Goal: Task Accomplishment & Management: Manage account settings

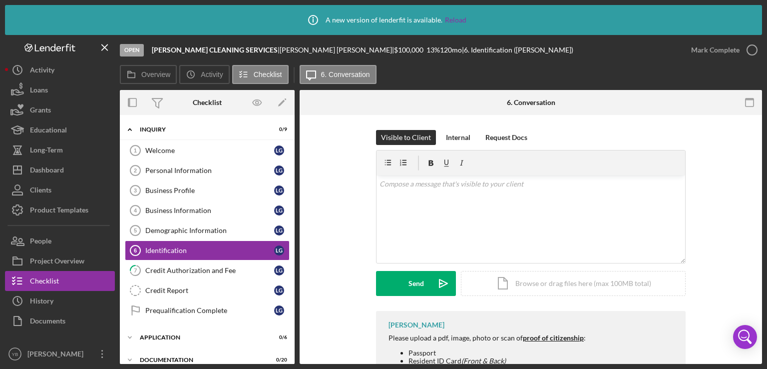
scroll to position [86, 0]
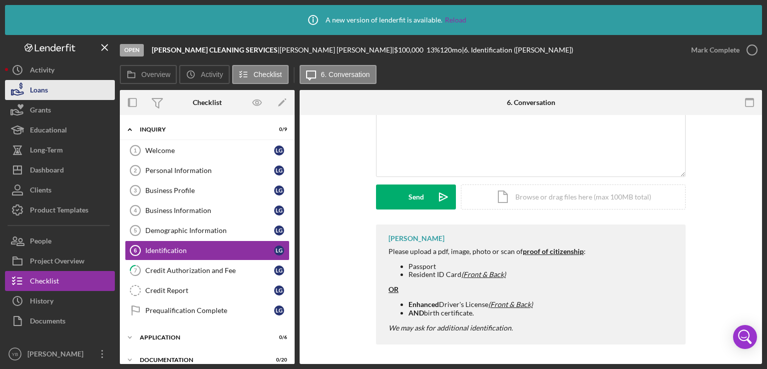
click at [71, 92] on button "Loans" at bounding box center [60, 90] width 110 height 20
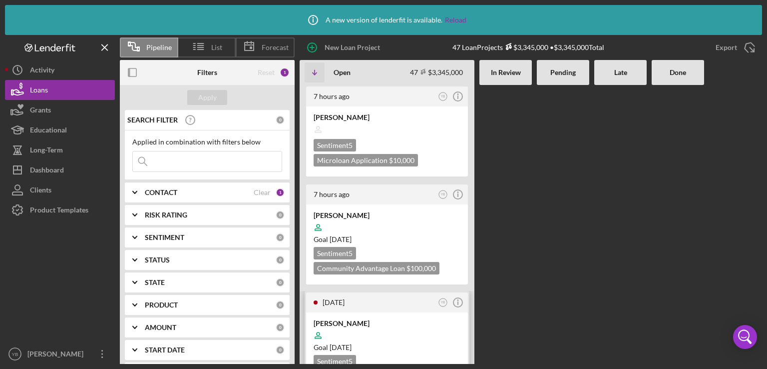
click at [417, 342] on div "Goal [DATE]" at bounding box center [387, 347] width 147 height 10
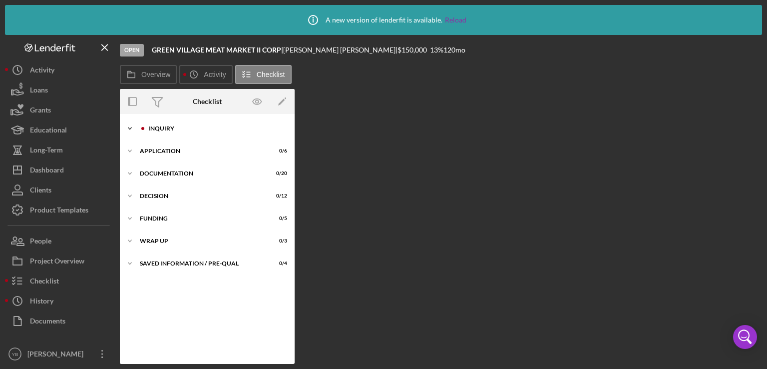
click at [170, 133] on div "Icon/Expander Inquiry 1 / 9" at bounding box center [207, 128] width 175 height 20
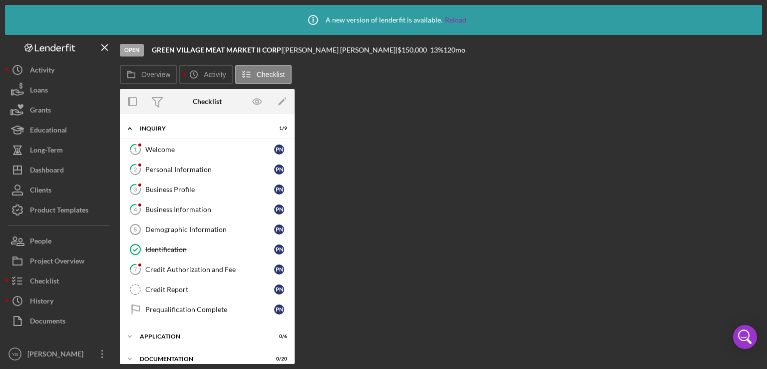
scroll to position [98, 0]
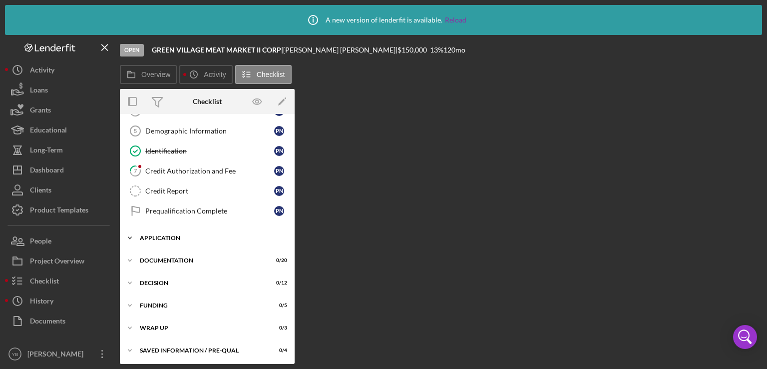
click at [168, 238] on div "Icon/Expander Application 0 / 6" at bounding box center [207, 238] width 175 height 20
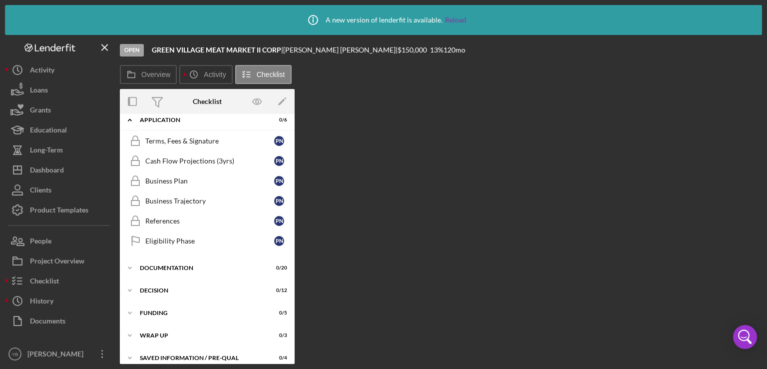
scroll to position [222, 0]
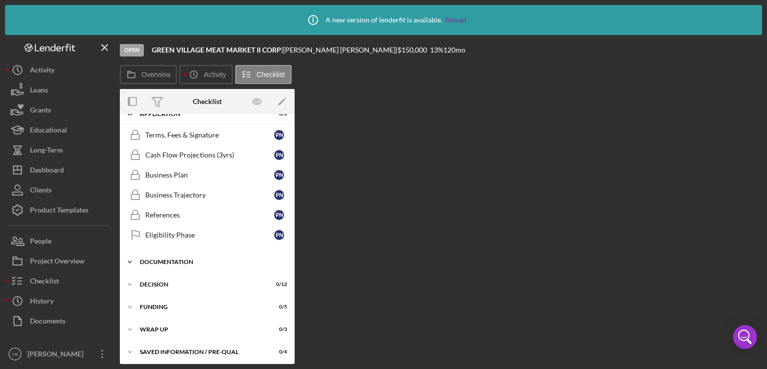
click at [177, 259] on div "Documentation" at bounding box center [211, 262] width 142 height 6
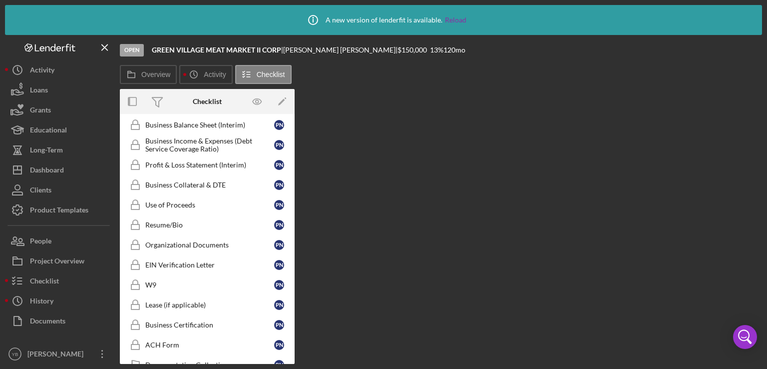
scroll to position [532, 0]
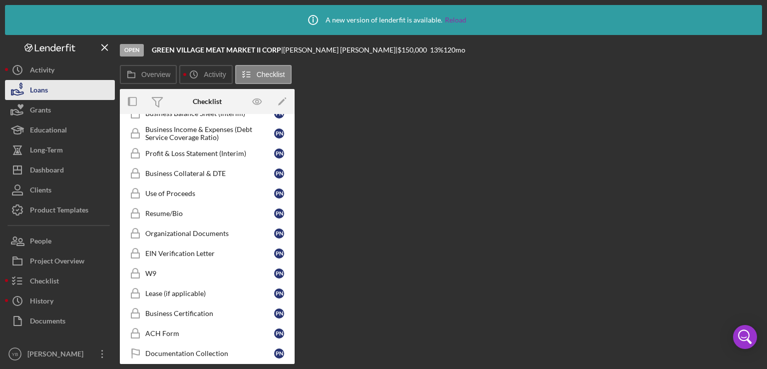
click at [48, 90] on div "Loans" at bounding box center [39, 91] width 18 height 22
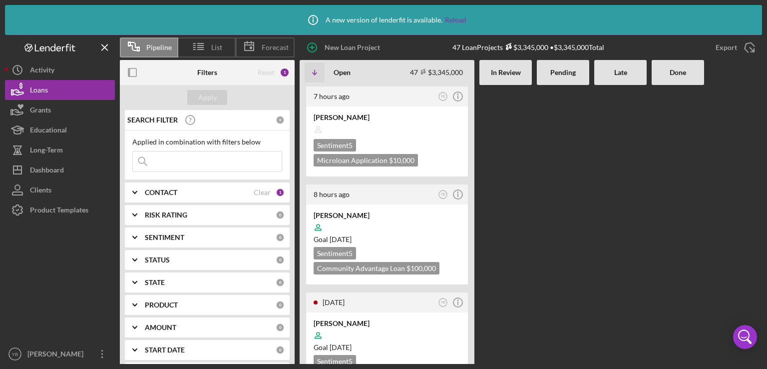
click at [508, 145] on Review at bounding box center [506, 224] width 52 height 279
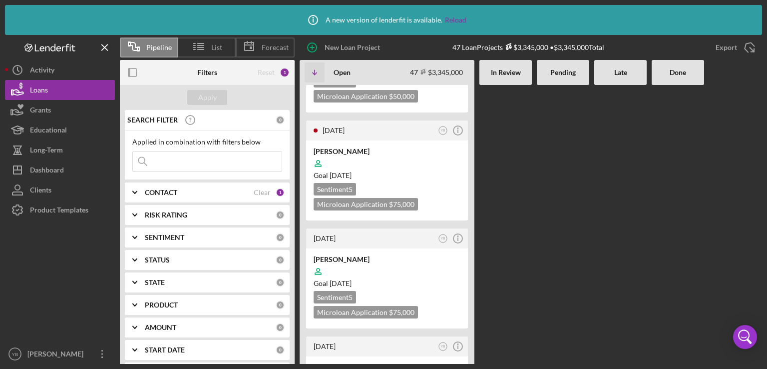
scroll to position [3018, 0]
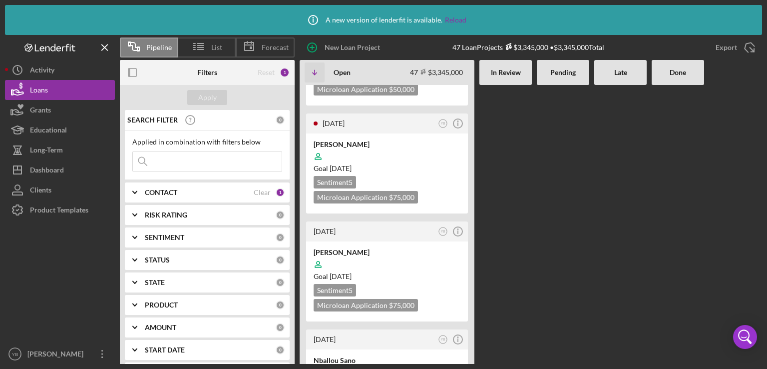
click at [177, 192] on b "CONTACT" at bounding box center [161, 192] width 32 height 8
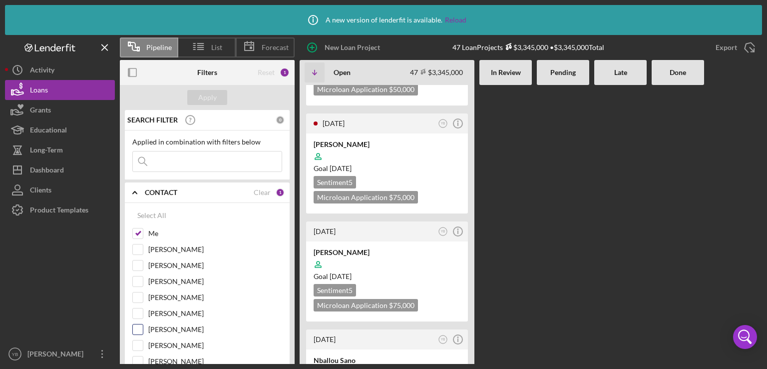
click at [141, 328] on input "[PERSON_NAME]" at bounding box center [138, 329] width 10 height 10
checkbox input "true"
click at [214, 97] on div "Apply" at bounding box center [207, 97] width 18 height 15
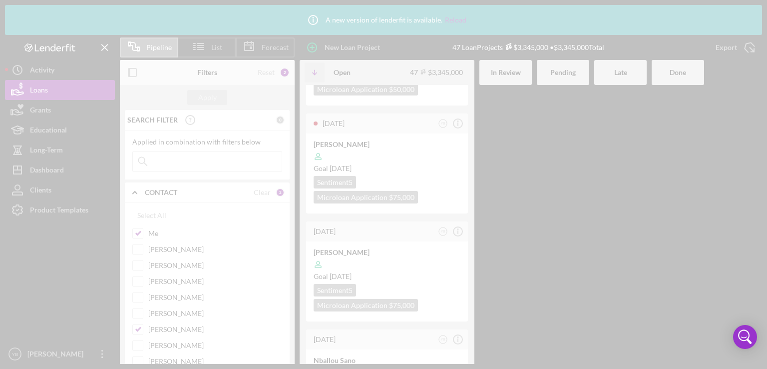
scroll to position [3482, 0]
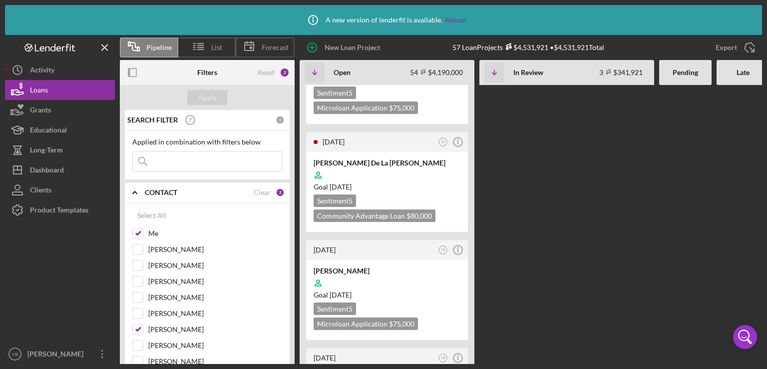
click at [546, 142] on div "7 hours ago YB Icon/Info [PERSON_NAME] Sentiment 5 Microloan Application $10,00…" at bounding box center [566, 224] width 532 height 279
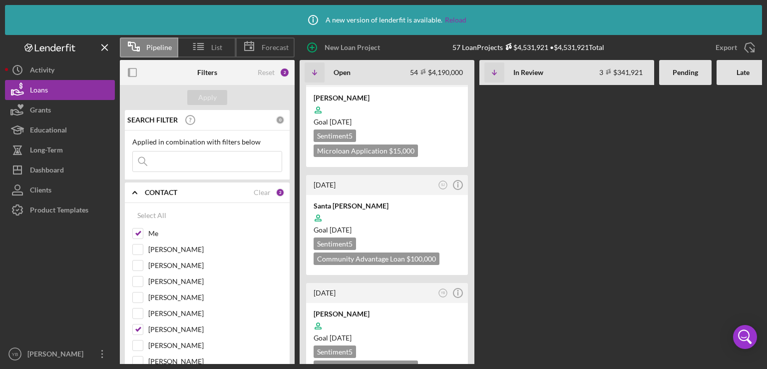
scroll to position [4521, 0]
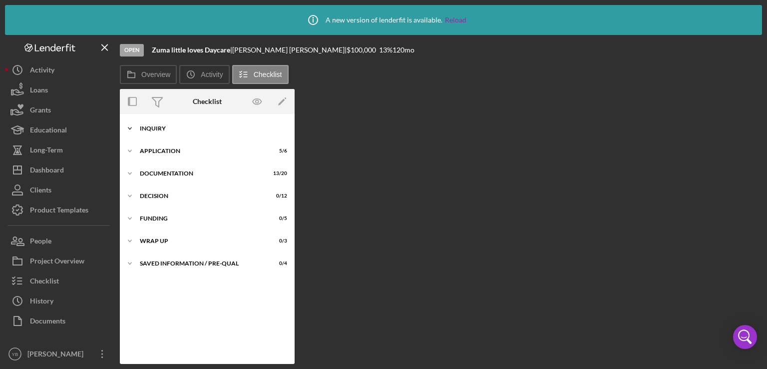
click at [165, 130] on div "Inquiry" at bounding box center [211, 128] width 142 height 6
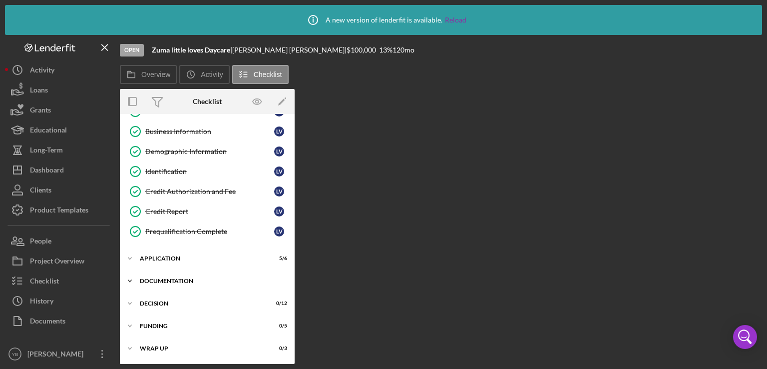
scroll to position [79, 0]
click at [165, 255] on div "Application" at bounding box center [211, 257] width 142 height 6
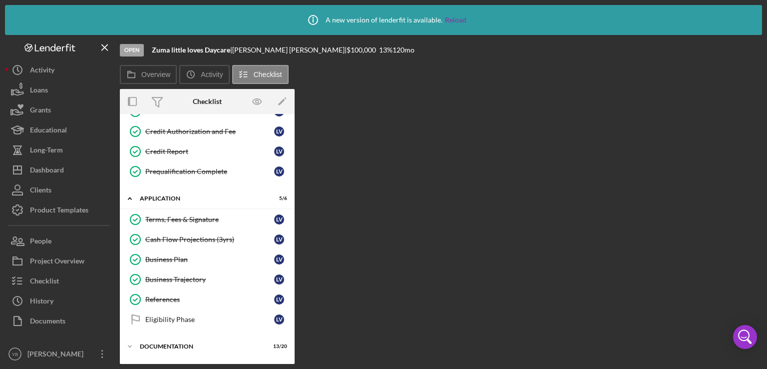
scroll to position [139, 0]
click at [180, 254] on div "Business Plan" at bounding box center [209, 258] width 129 height 8
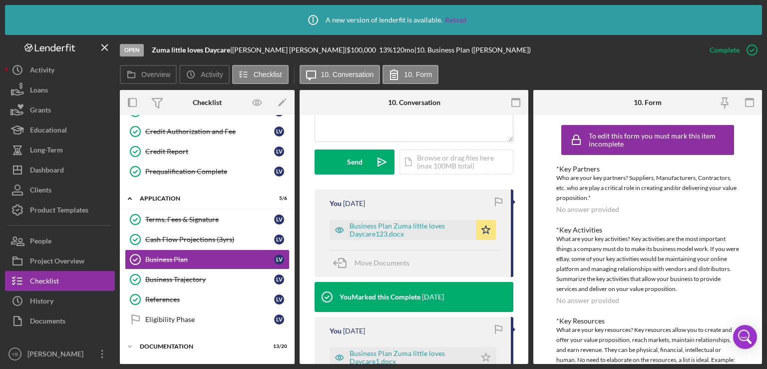
scroll to position [272, 0]
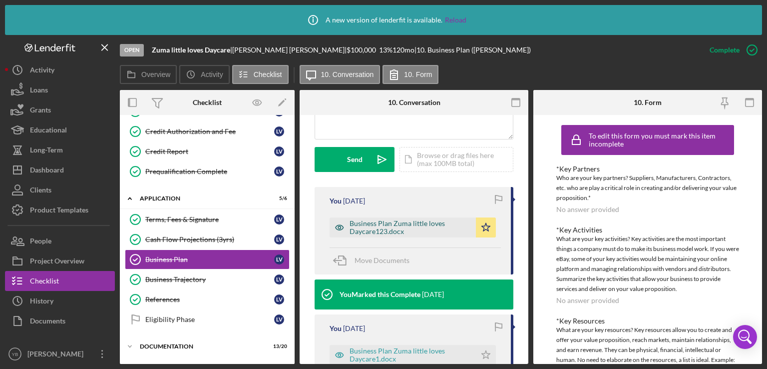
click at [390, 226] on div "Business Plan Zuma little loves Daycare123.docx" at bounding box center [410, 227] width 121 height 16
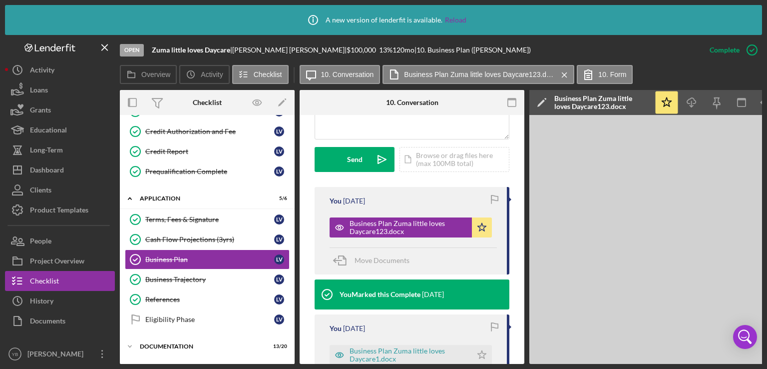
drag, startPoint x: 546, startPoint y: 360, endPoint x: 558, endPoint y: 361, distance: 12.0
click at [558, 361] on div "Overview Internal Workflow Stage Open Icon/Dropdown Arrow Archive (can unarchiv…" at bounding box center [441, 227] width 643 height 274
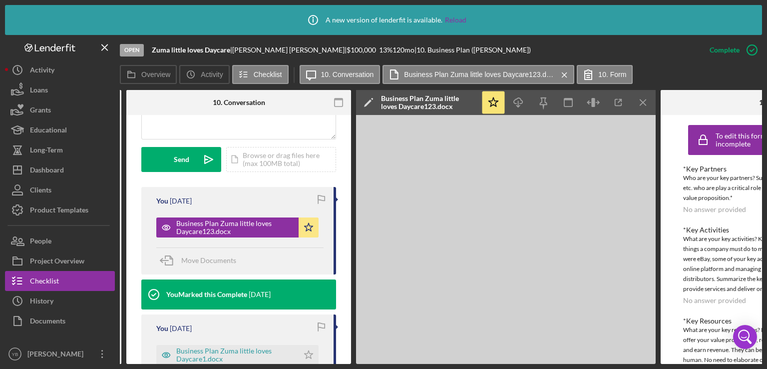
scroll to position [0, 184]
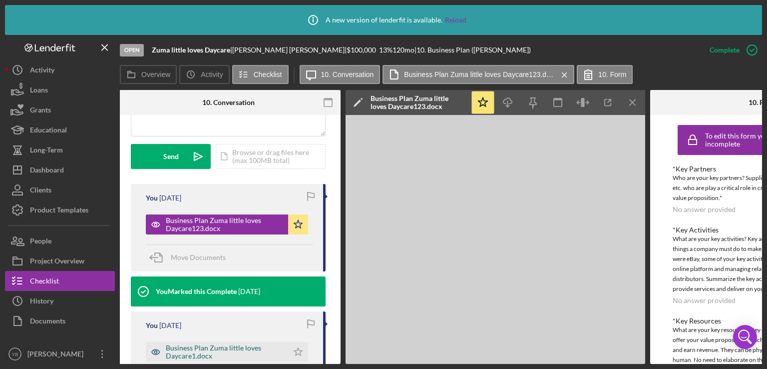
drag, startPoint x: 319, startPoint y: 360, endPoint x: 213, endPoint y: 354, distance: 106.6
click at [213, 354] on div "You [DATE] Business Plan Zuma little loves Daycare1.docx Icon/Star Move Documen…" at bounding box center [228, 354] width 195 height 87
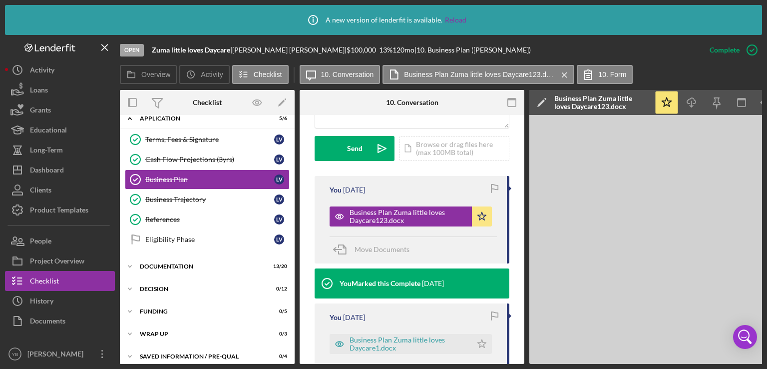
scroll to position [226, 0]
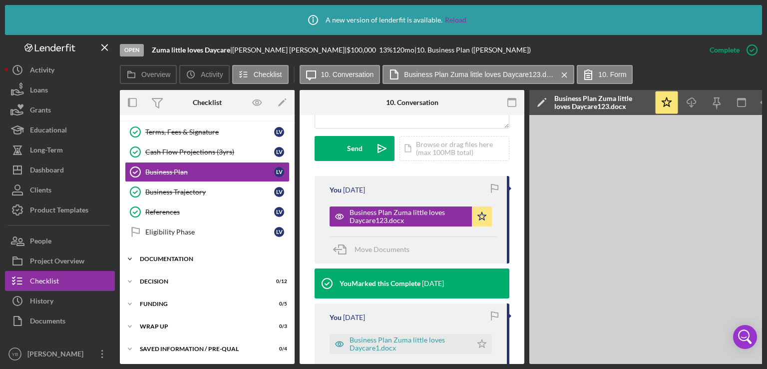
click at [172, 257] on div "Documentation" at bounding box center [211, 259] width 142 height 6
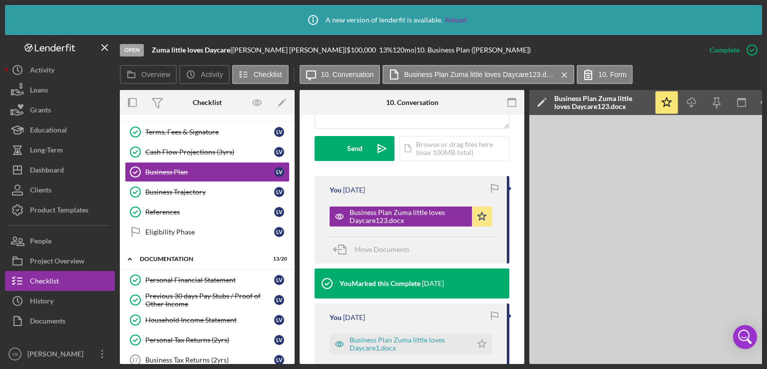
click at [293, 240] on div "Overview Internal Workflow Stage Open Icon/Dropdown Arrow Archive (can unarchiv…" at bounding box center [441, 227] width 643 height 274
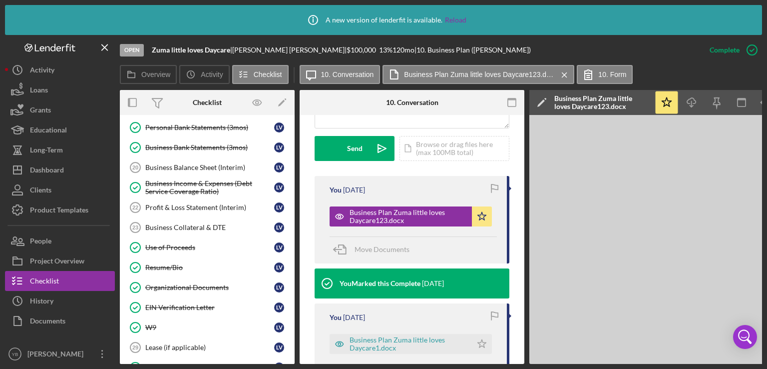
scroll to position [484, 0]
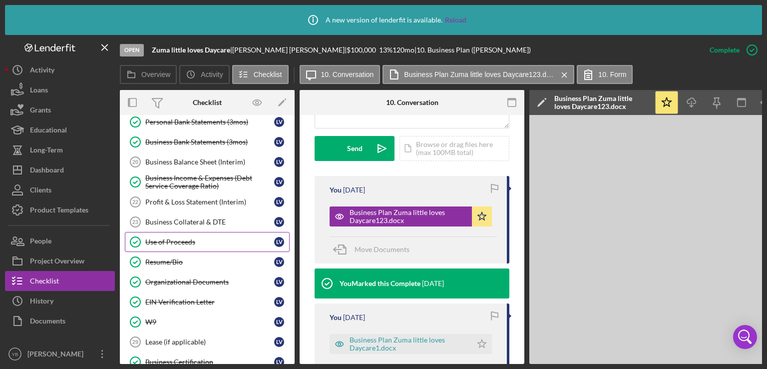
click at [172, 238] on div "Use of Proceeds" at bounding box center [209, 242] width 129 height 8
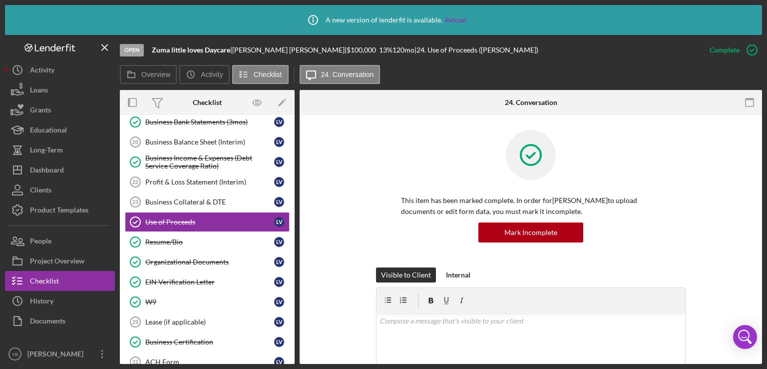
scroll to position [524, 0]
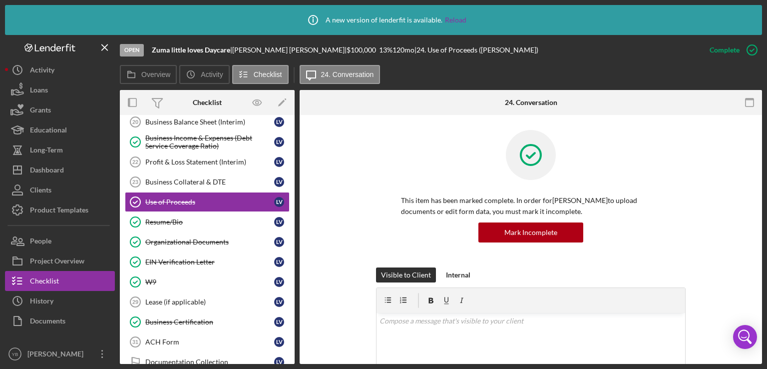
click at [707, 193] on div "This item has been marked complete. In order for [PERSON_NAME] to upload docume…" at bounding box center [531, 198] width 433 height 137
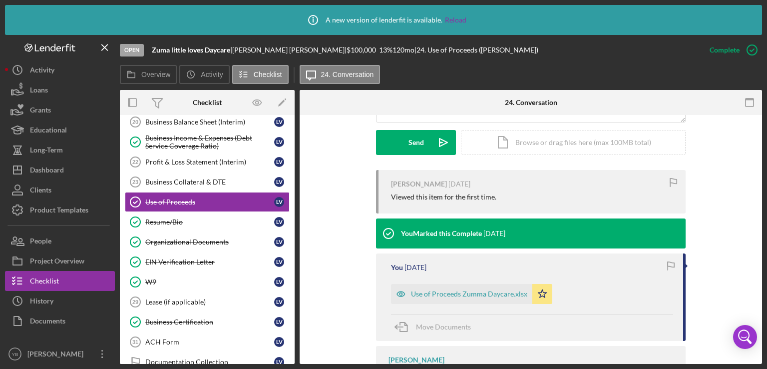
scroll to position [280, 0]
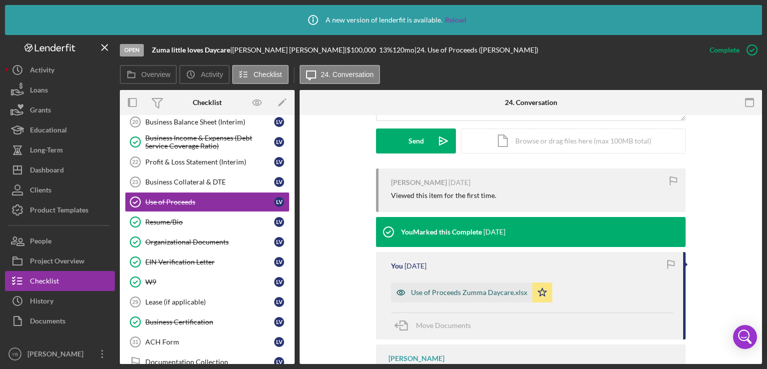
click at [484, 295] on div "Use of Proceeds Zumma Daycare.xlsx" at bounding box center [469, 292] width 116 height 8
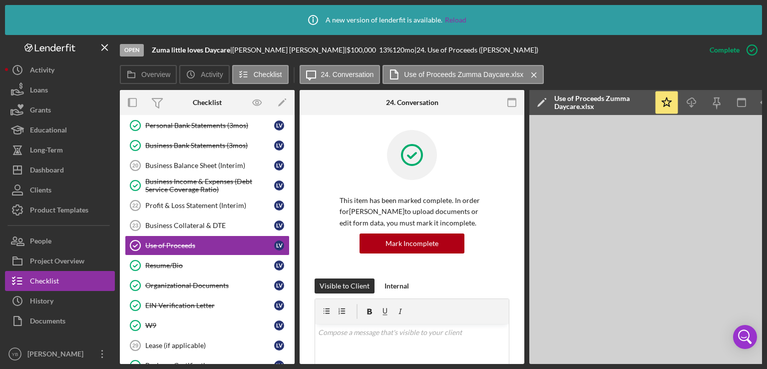
scroll to position [174, 0]
